Goal: Book appointment/travel/reservation

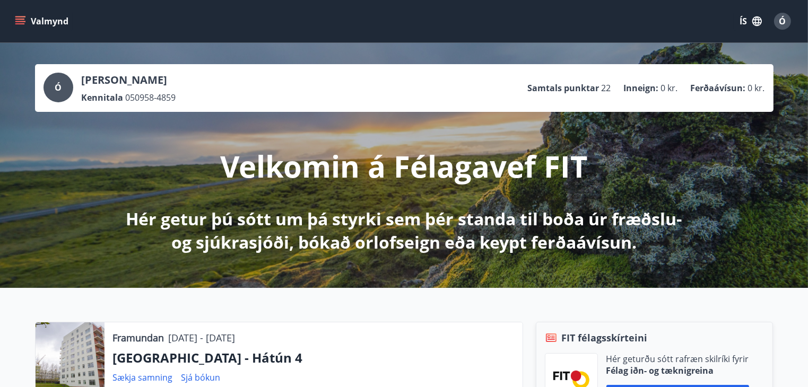
click at [22, 24] on icon "menu" at bounding box center [20, 21] width 11 height 11
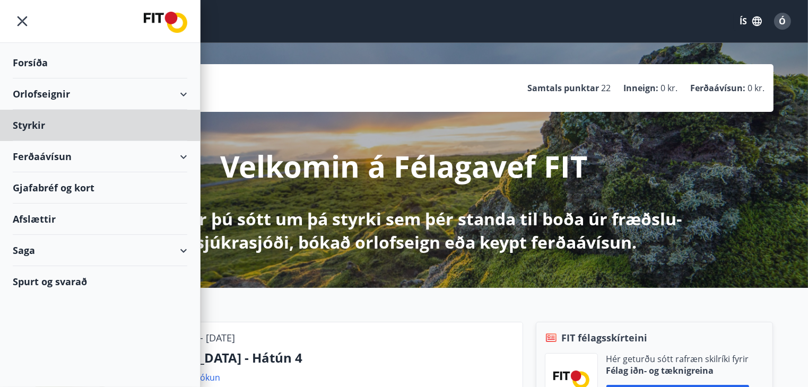
click at [36, 62] on div "Forsíða" at bounding box center [100, 62] width 175 height 31
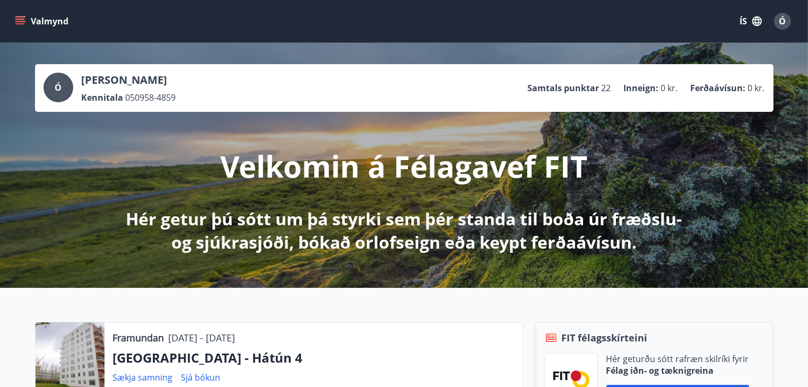
click at [24, 14] on button "Valmynd" at bounding box center [43, 21] width 60 height 19
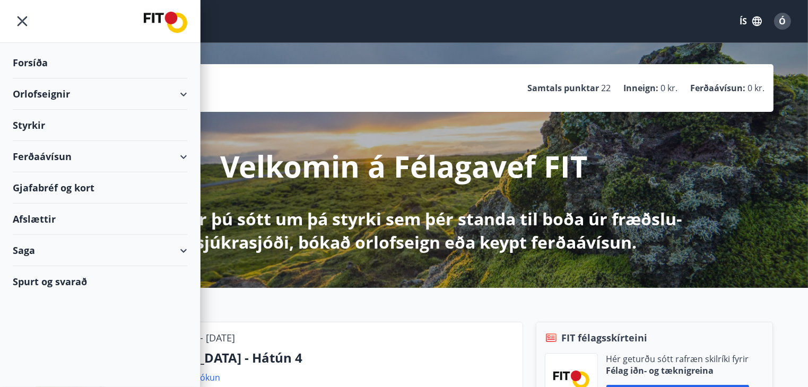
click at [34, 91] on div "Orlofseignir" at bounding box center [100, 94] width 175 height 31
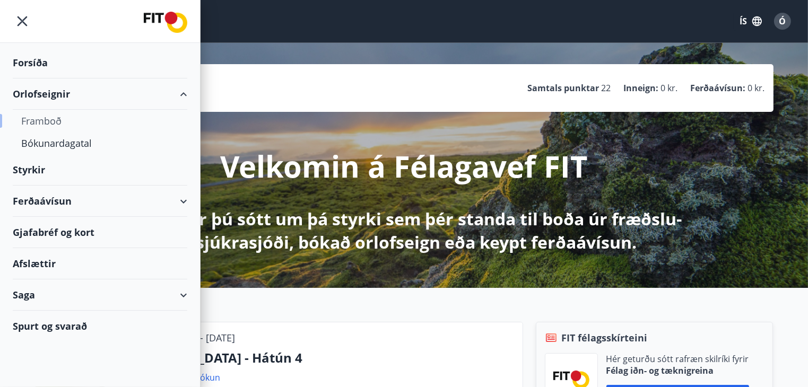
click at [59, 129] on div "Framboð" at bounding box center [100, 121] width 158 height 22
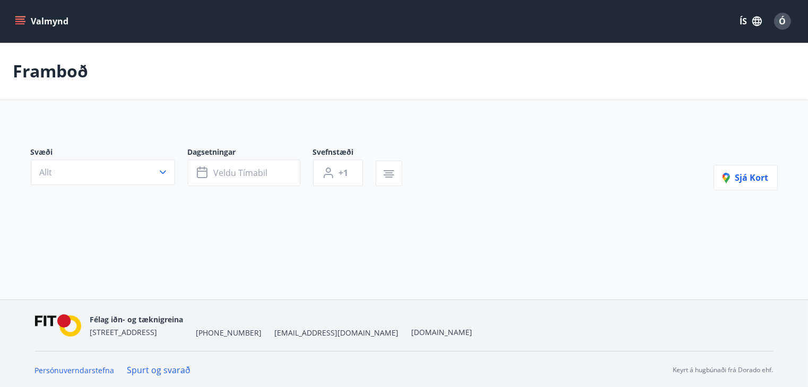
scroll to position [1, 0]
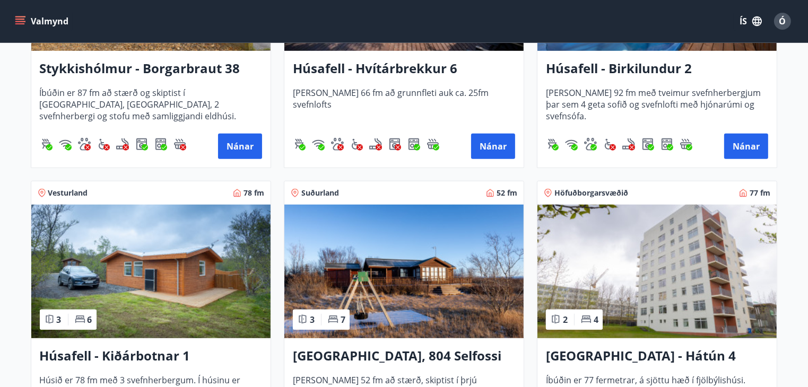
click at [653, 253] on img at bounding box center [656, 272] width 239 height 134
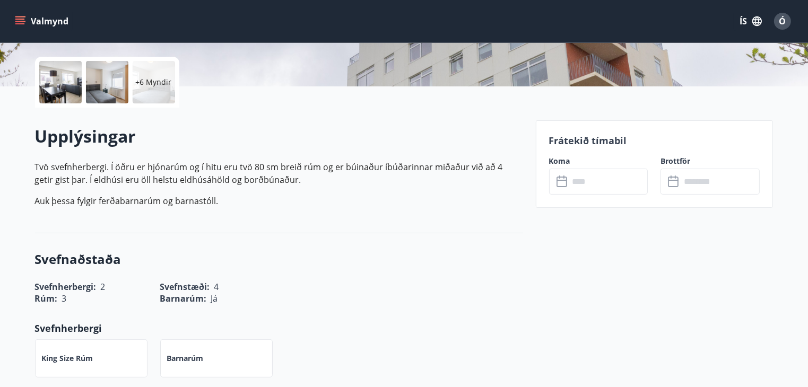
scroll to position [265, 0]
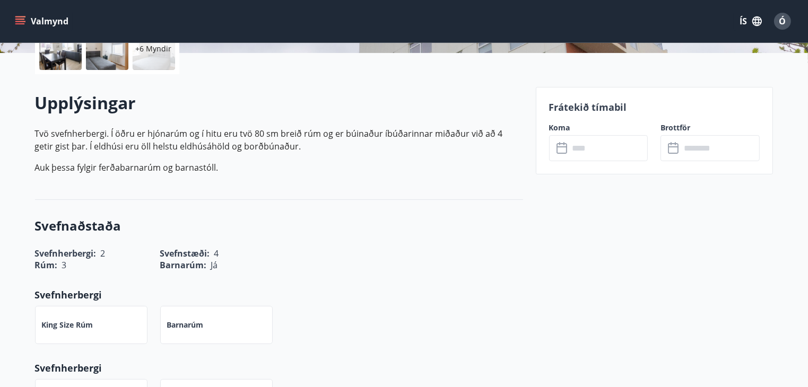
click at [561, 149] on icon at bounding box center [563, 148] width 13 height 13
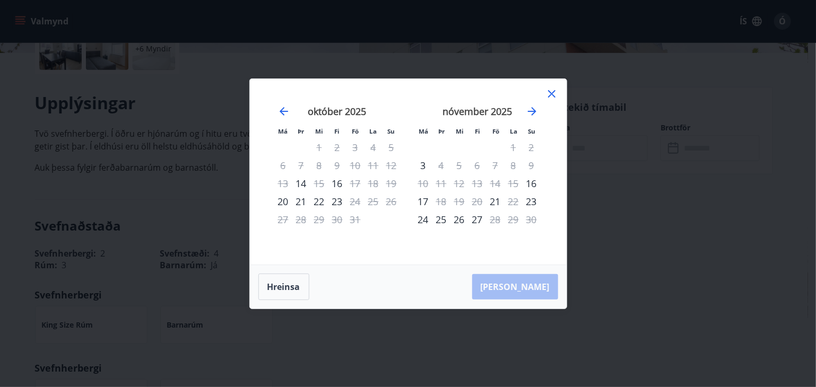
click at [550, 90] on icon at bounding box center [551, 94] width 13 height 13
